Goal: Check status: Check status

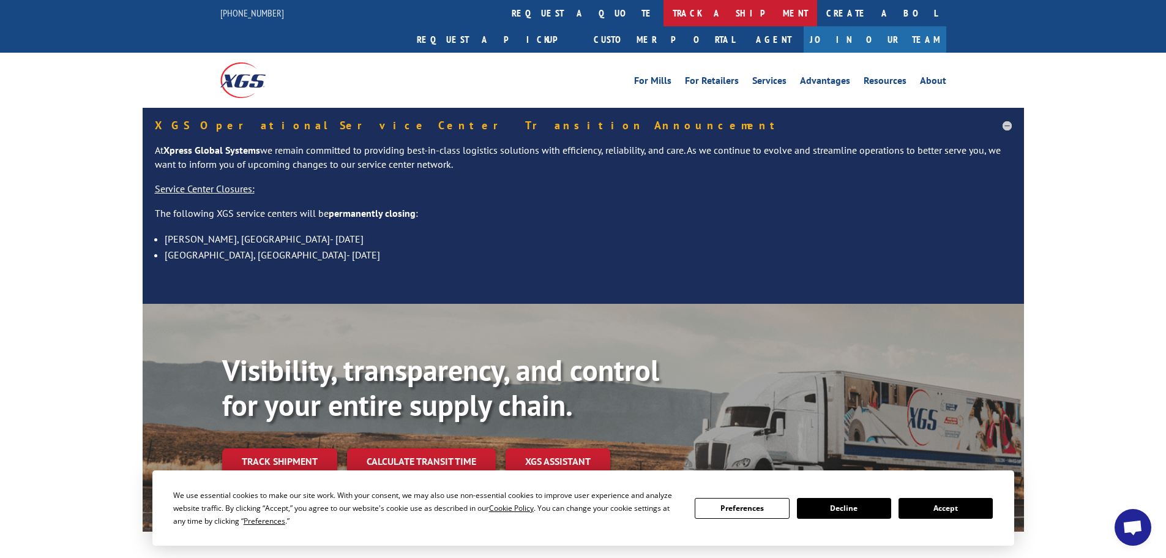
click at [664, 15] on link "track a shipment" at bounding box center [741, 13] width 154 height 26
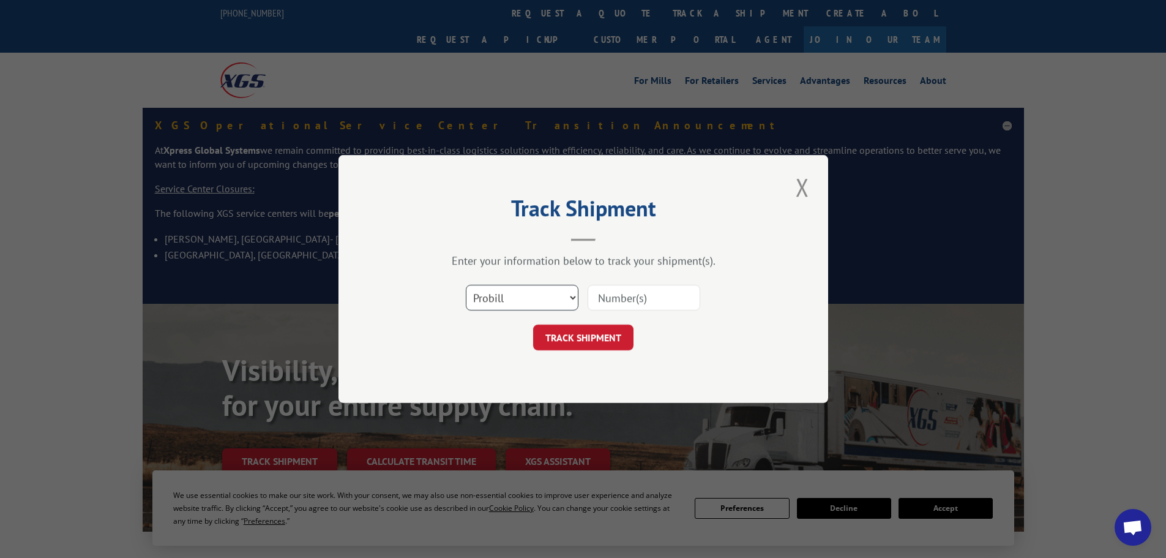
click at [522, 297] on select "Select category... Probill BOL PO" at bounding box center [522, 298] width 113 height 26
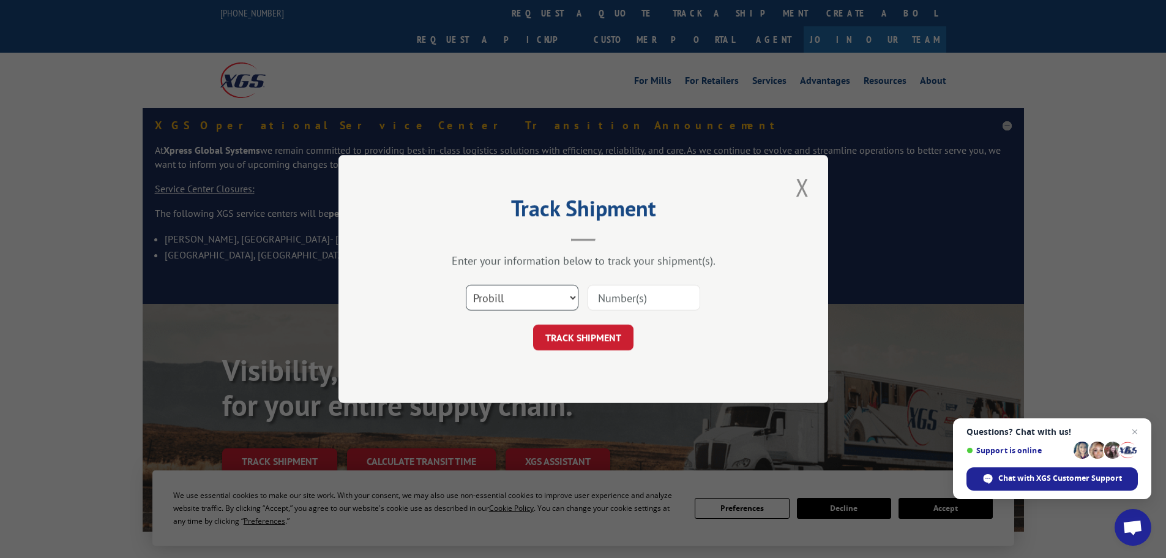
select select "po"
click at [466, 285] on select "Select category... Probill BOL PO" at bounding box center [522, 298] width 113 height 26
click at [626, 294] on input at bounding box center [644, 298] width 113 height 26
paste input "02504666"
type input "02504666"
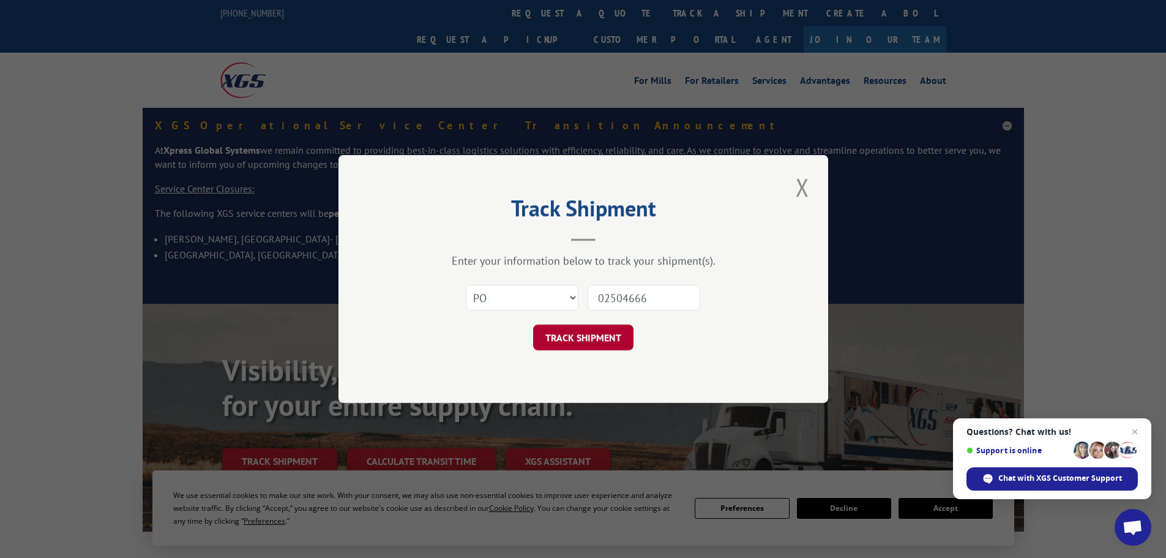
click at [597, 332] on button "TRACK SHIPMENT" at bounding box center [583, 337] width 100 height 26
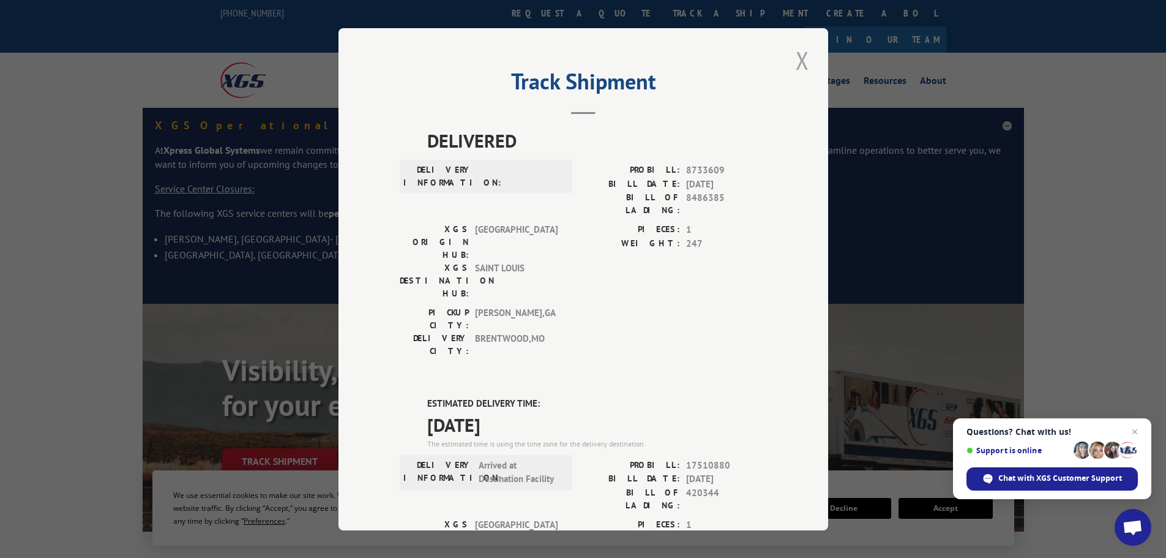
click at [795, 61] on button "Close modal" at bounding box center [802, 60] width 21 height 34
